Goal: Task Accomplishment & Management: Use online tool/utility

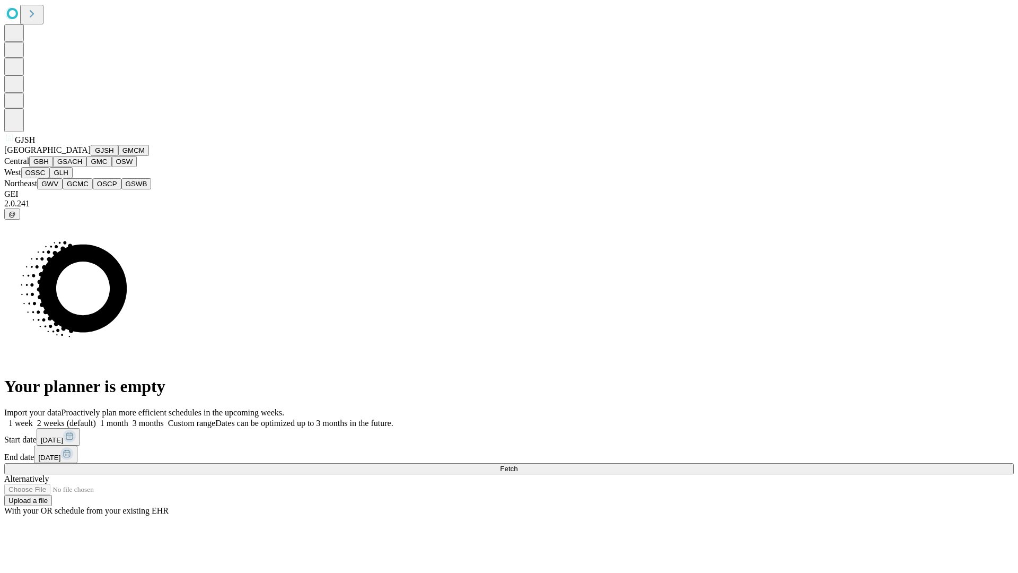
click at [91, 156] on button "GJSH" at bounding box center [105, 150] width 28 height 11
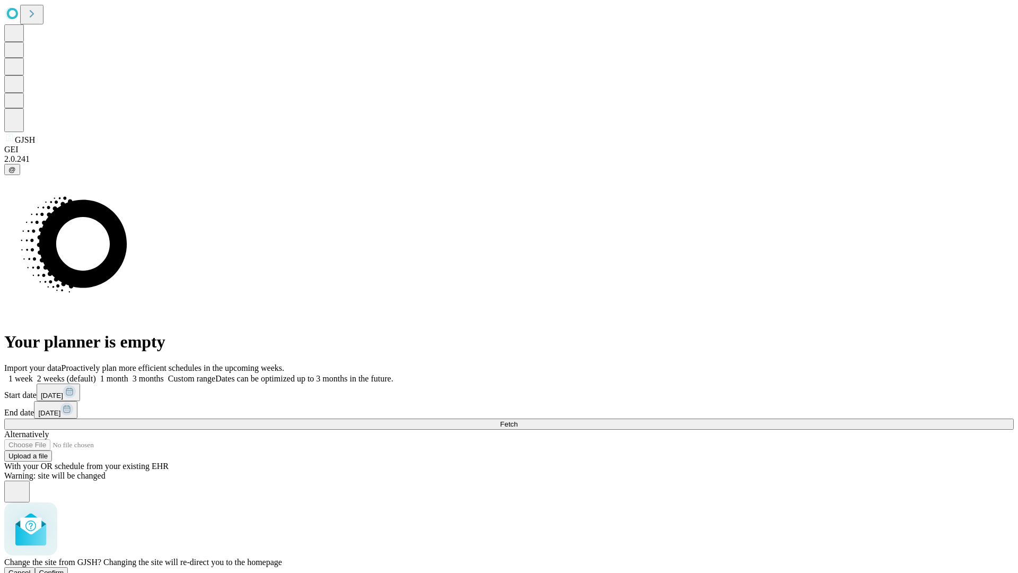
click at [64, 568] on span "Confirm" at bounding box center [51, 572] width 25 height 8
click at [33, 374] on label "1 week" at bounding box center [18, 378] width 29 height 9
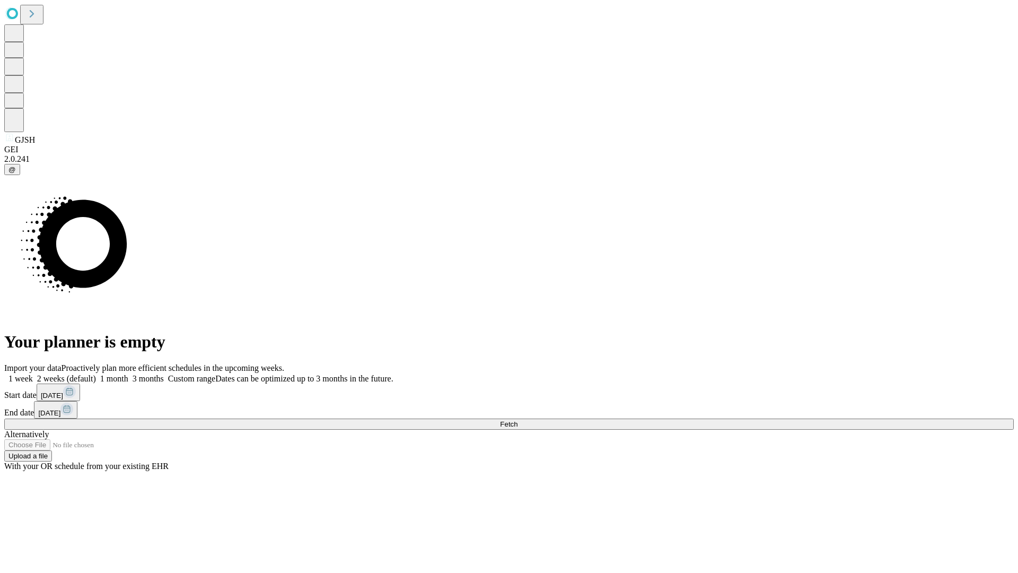
click at [518, 420] on span "Fetch" at bounding box center [508, 424] width 17 height 8
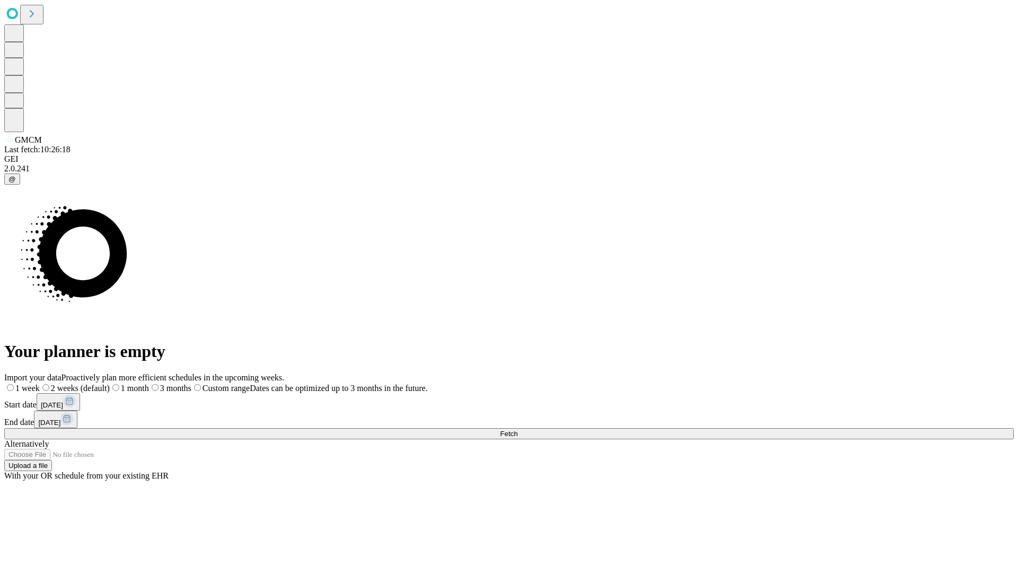
click at [518, 429] on span "Fetch" at bounding box center [508, 433] width 17 height 8
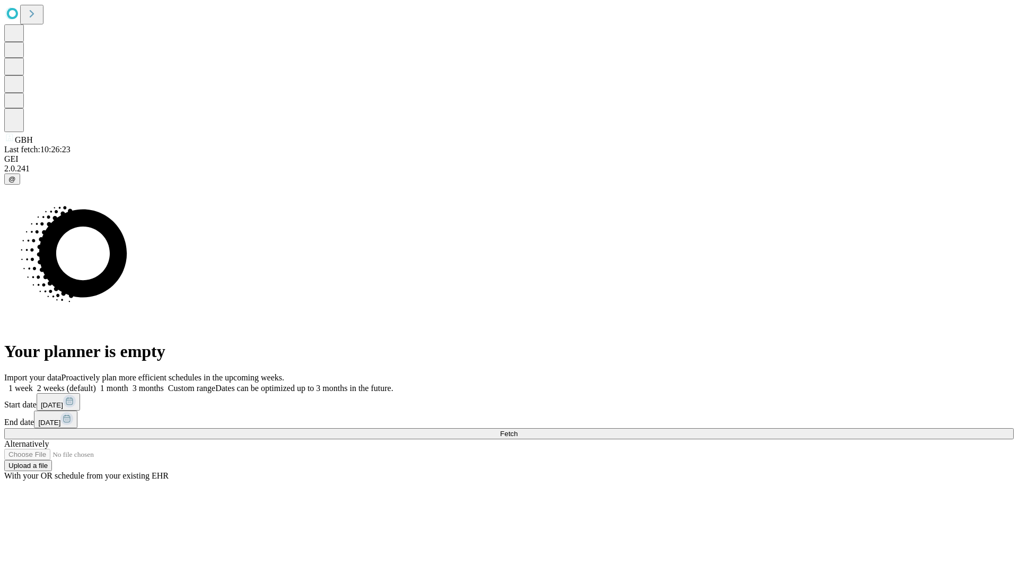
click at [33, 383] on label "1 week" at bounding box center [18, 387] width 29 height 9
click at [518, 429] on span "Fetch" at bounding box center [508, 433] width 17 height 8
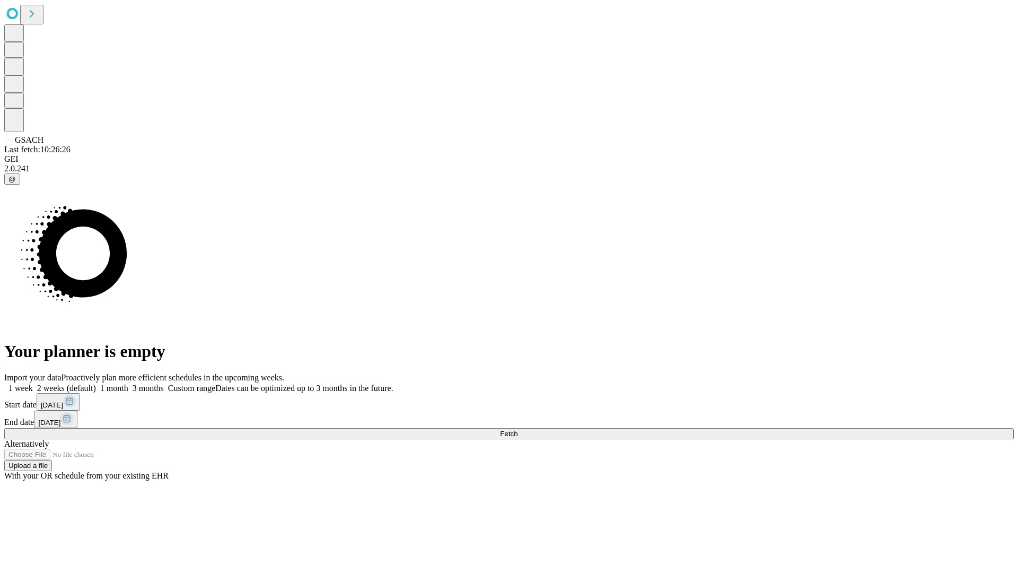
click at [33, 383] on label "1 week" at bounding box center [18, 387] width 29 height 9
click at [518, 429] on span "Fetch" at bounding box center [508, 433] width 17 height 8
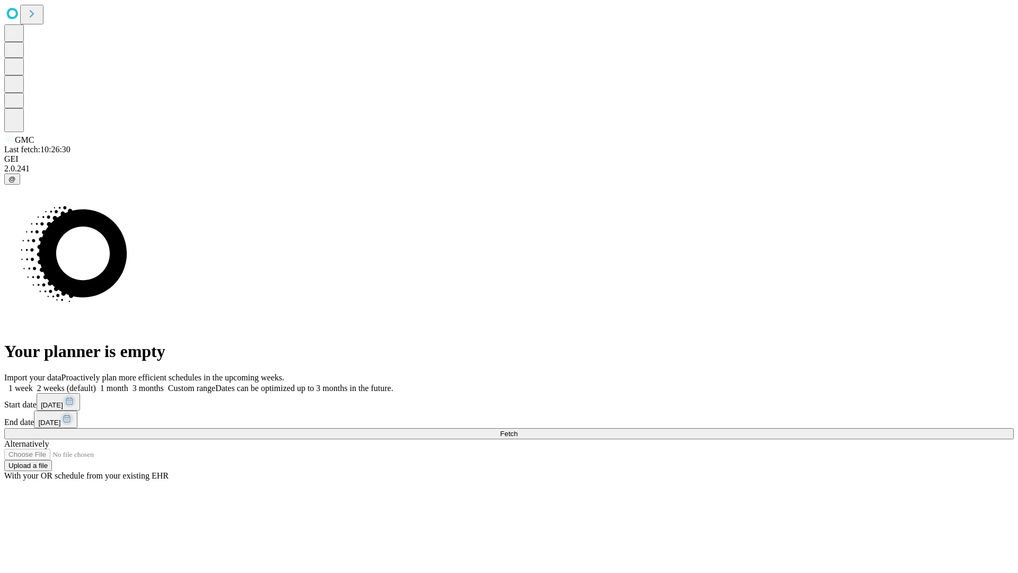
click at [518, 429] on span "Fetch" at bounding box center [508, 433] width 17 height 8
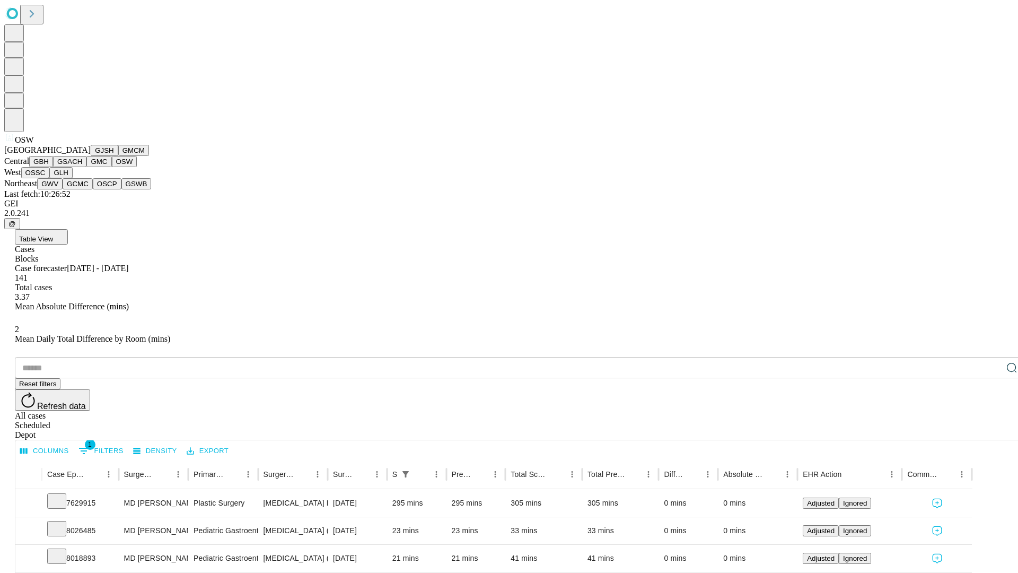
click at [50, 178] on button "OSSC" at bounding box center [35, 172] width 29 height 11
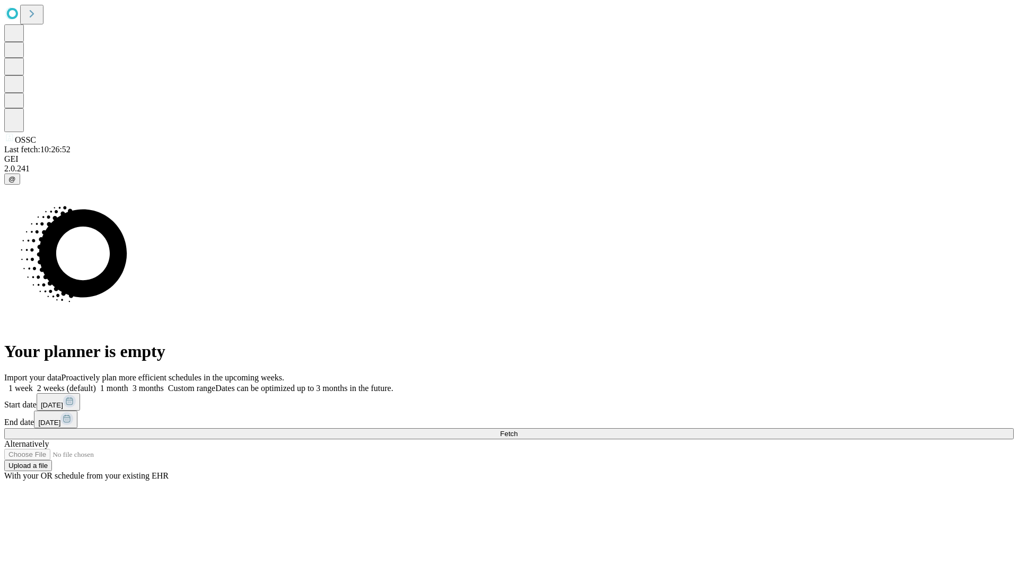
click at [33, 383] on label "1 week" at bounding box center [18, 387] width 29 height 9
click at [518, 429] on span "Fetch" at bounding box center [508, 433] width 17 height 8
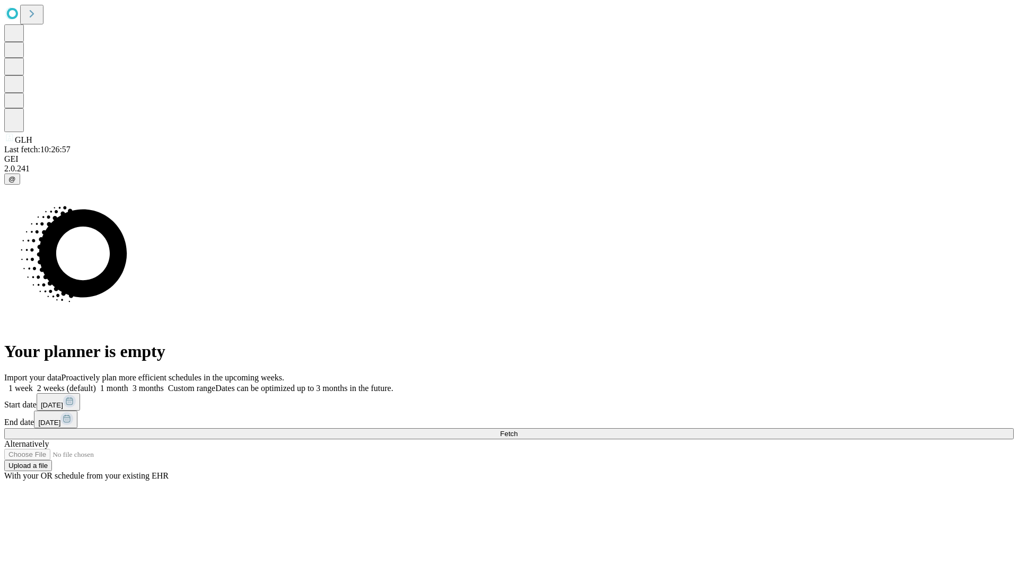
click at [33, 383] on label "1 week" at bounding box center [18, 387] width 29 height 9
click at [518, 429] on span "Fetch" at bounding box center [508, 433] width 17 height 8
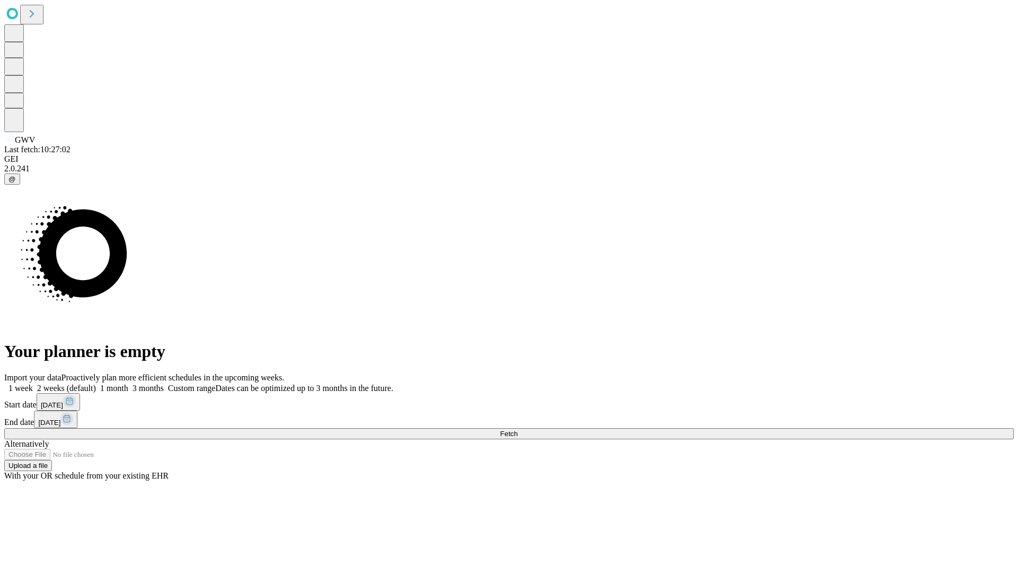
click at [33, 383] on label "1 week" at bounding box center [18, 387] width 29 height 9
click at [518, 429] on span "Fetch" at bounding box center [508, 433] width 17 height 8
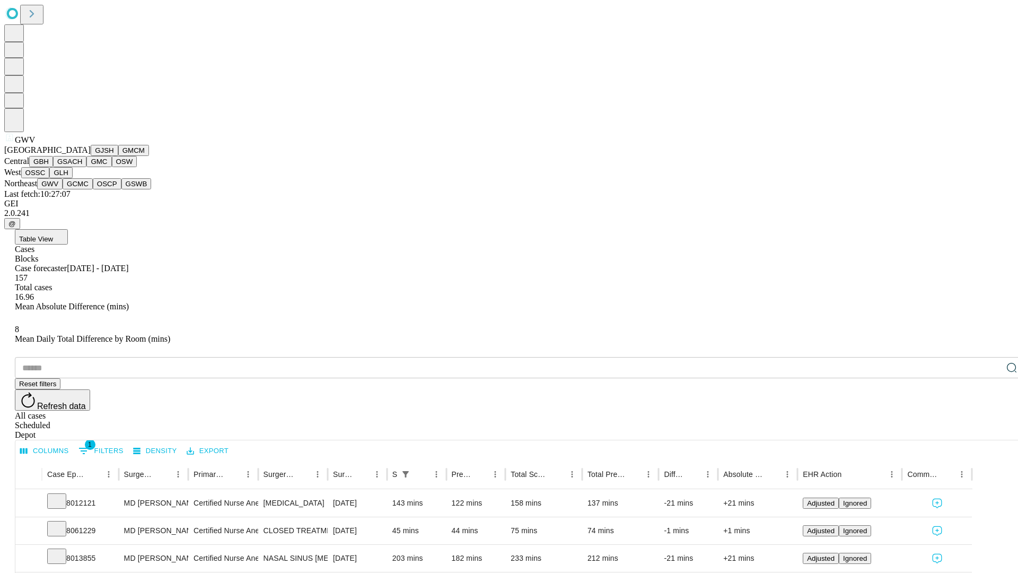
click at [82, 189] on button "GCMC" at bounding box center [78, 183] width 30 height 11
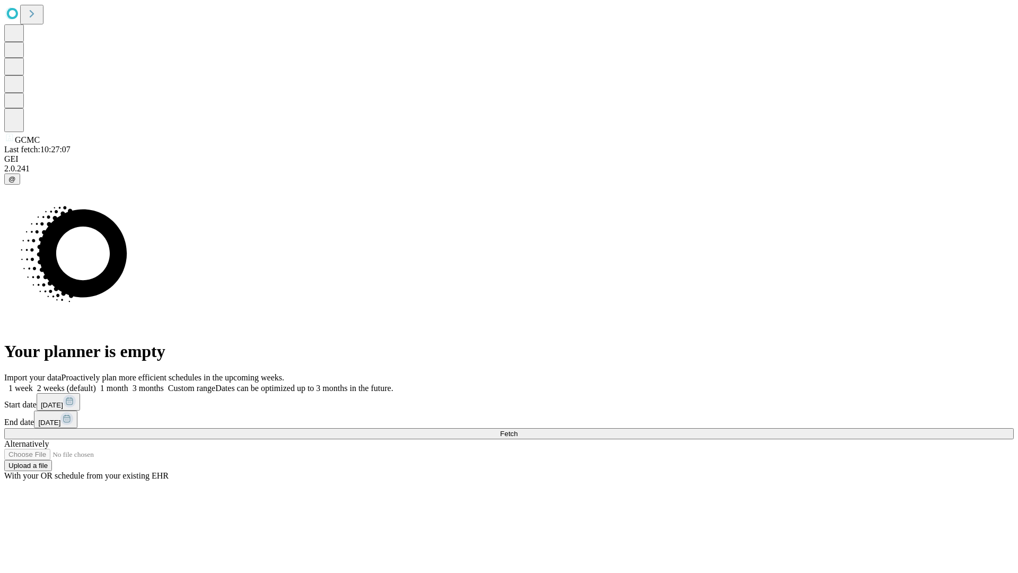
click at [33, 383] on label "1 week" at bounding box center [18, 387] width 29 height 9
click at [518, 429] on span "Fetch" at bounding box center [508, 433] width 17 height 8
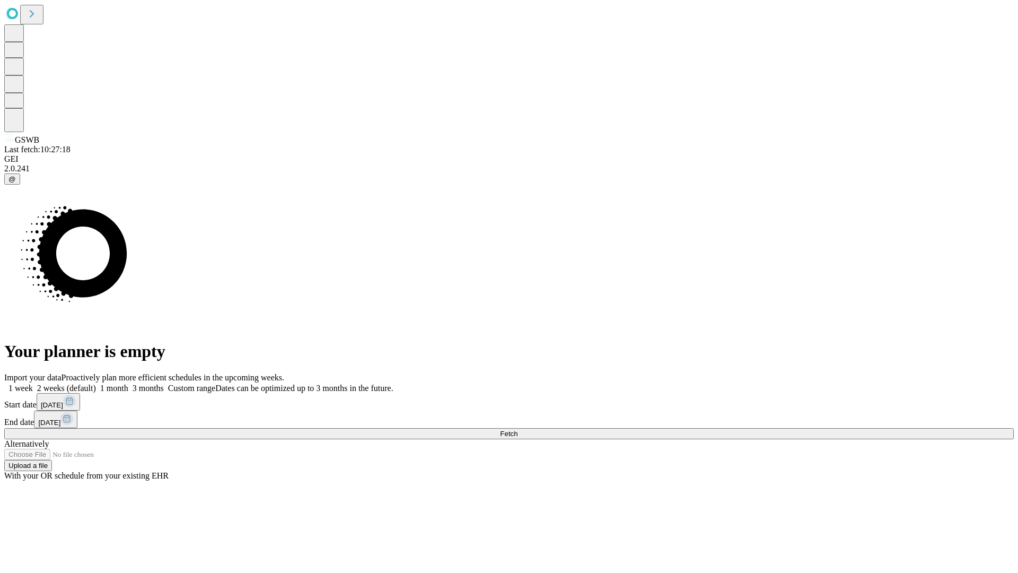
click at [518, 429] on span "Fetch" at bounding box center [508, 433] width 17 height 8
